Goal: Task Accomplishment & Management: Manage account settings

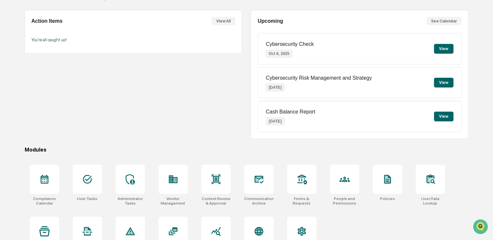
scroll to position [74, 0]
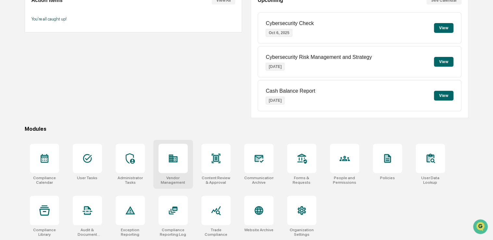
click at [163, 155] on div at bounding box center [173, 158] width 29 height 29
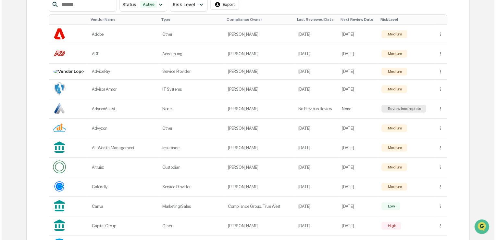
scroll to position [131, 0]
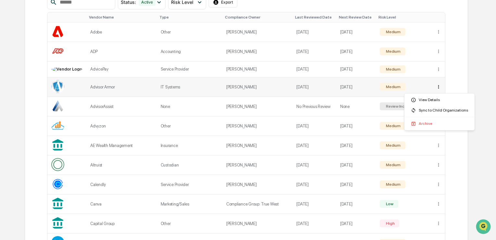
click at [427, 107] on div "Sync to Child Organizations" at bounding box center [440, 110] width 68 height 10
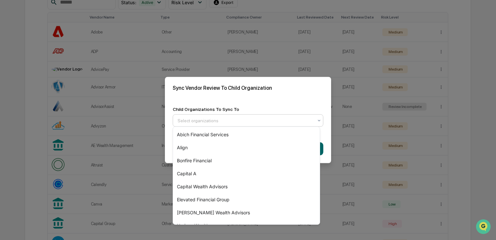
click at [309, 124] on div "Select organizations" at bounding box center [248, 120] width 151 height 12
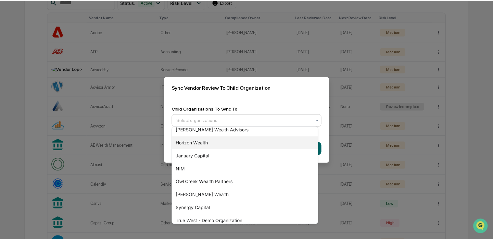
scroll to position [83, 0]
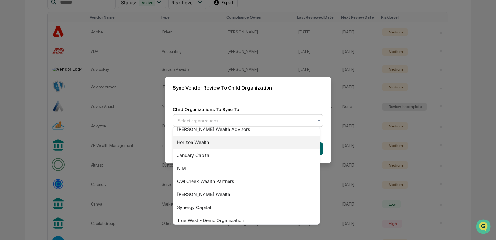
click at [238, 143] on div "Horizon Wealth" at bounding box center [246, 142] width 147 height 13
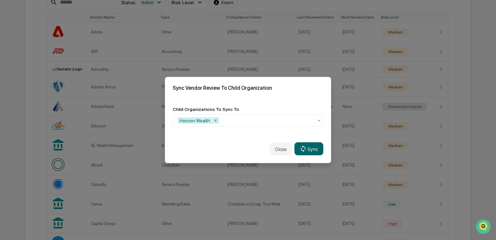
click at [281, 107] on div "Child Organizations To Sync To" at bounding box center [248, 109] width 151 height 5
click at [300, 143] on button "Sync" at bounding box center [309, 148] width 29 height 13
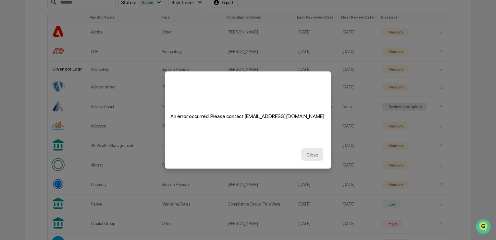
click at [305, 157] on button "Close" at bounding box center [312, 154] width 22 height 13
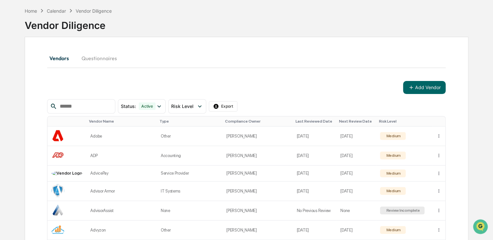
scroll to position [0, 0]
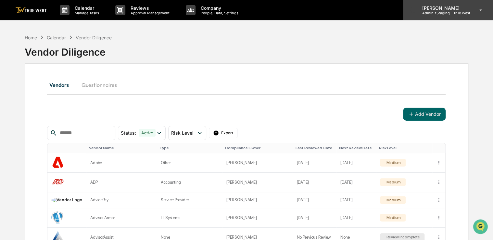
click at [473, 12] on div "[PERSON_NAME] Admin • Staging - True West" at bounding box center [448, 10] width 90 height 20
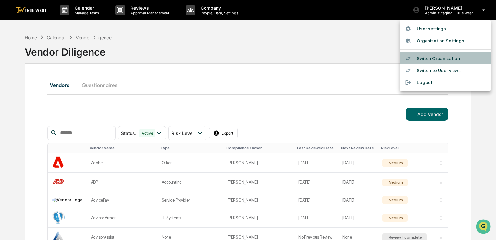
click at [443, 59] on li "Switch Organization" at bounding box center [445, 58] width 91 height 12
